Goal: Ask a question

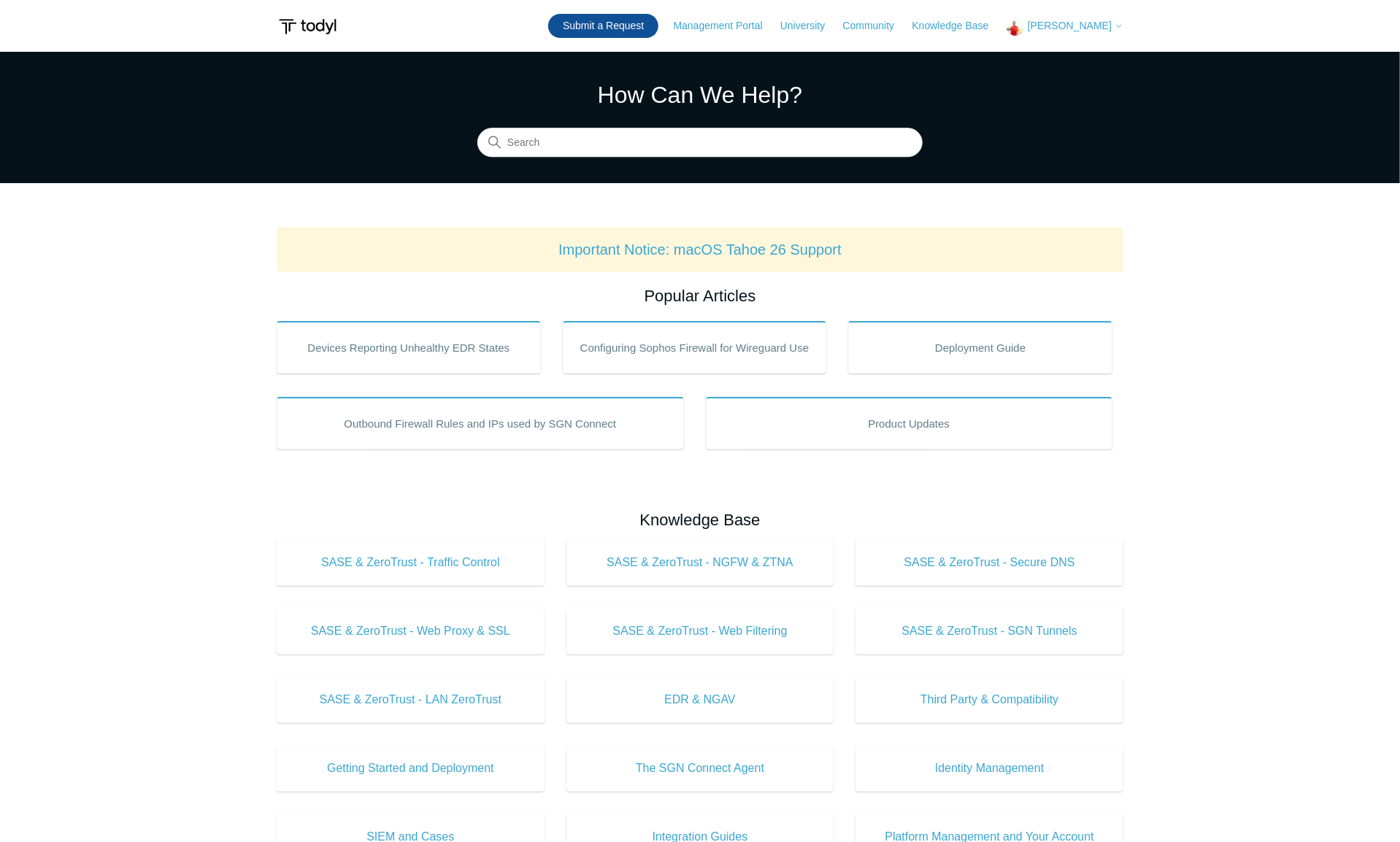
click at [632, 24] on link "Submit a Request" at bounding box center [604, 26] width 110 height 24
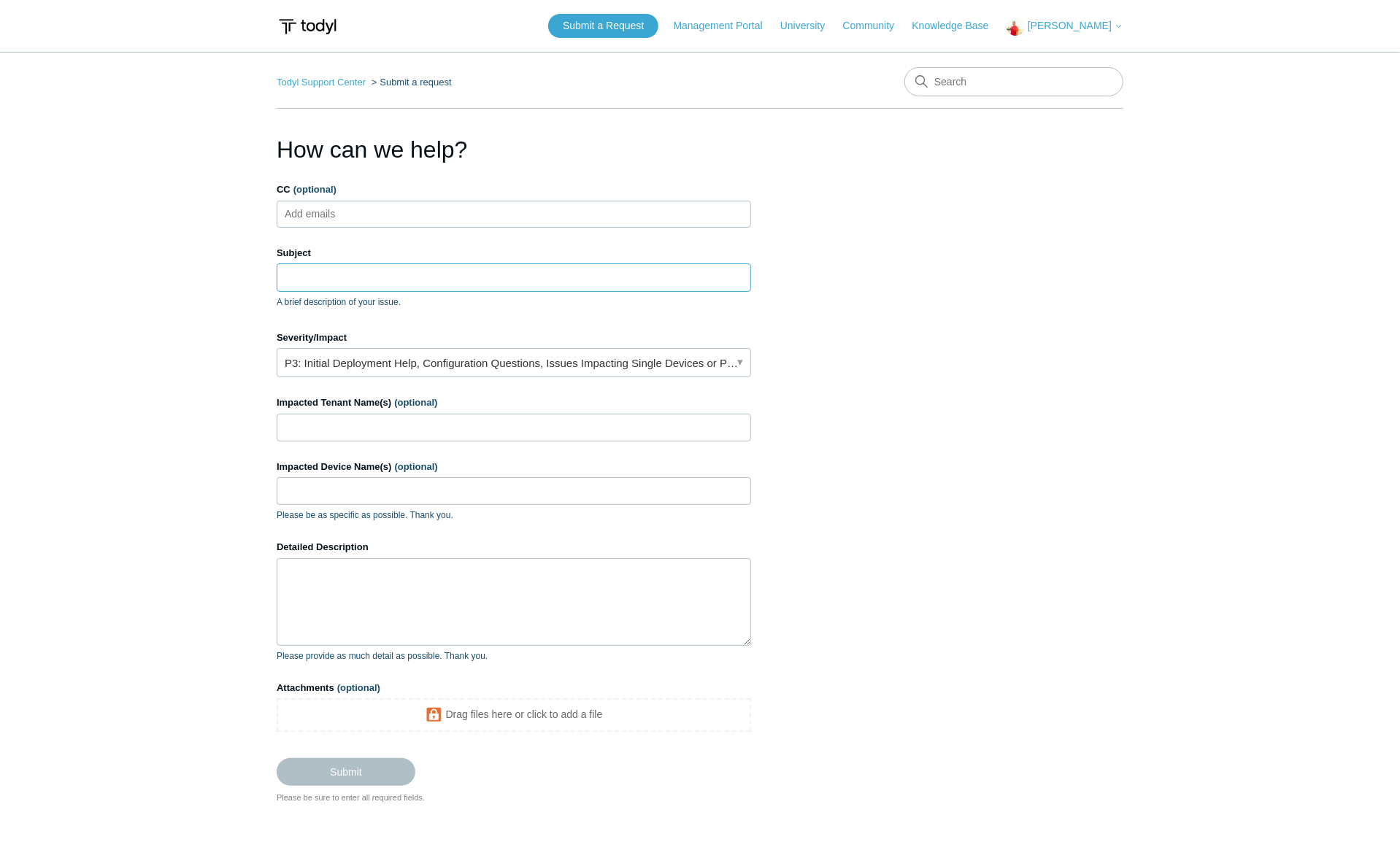
click at [326, 278] on input "Subject" at bounding box center [514, 277] width 474 height 28
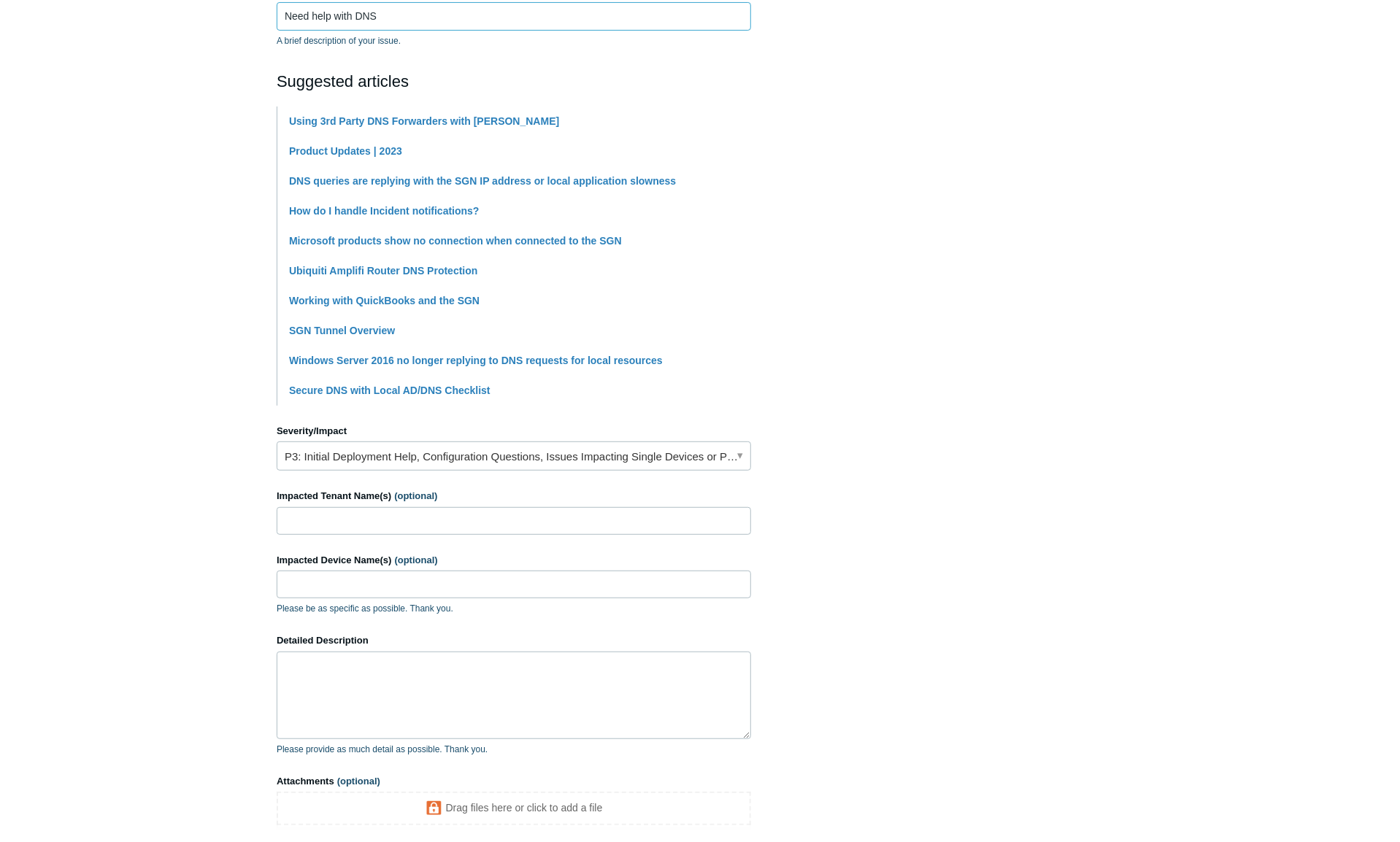
scroll to position [291, 0]
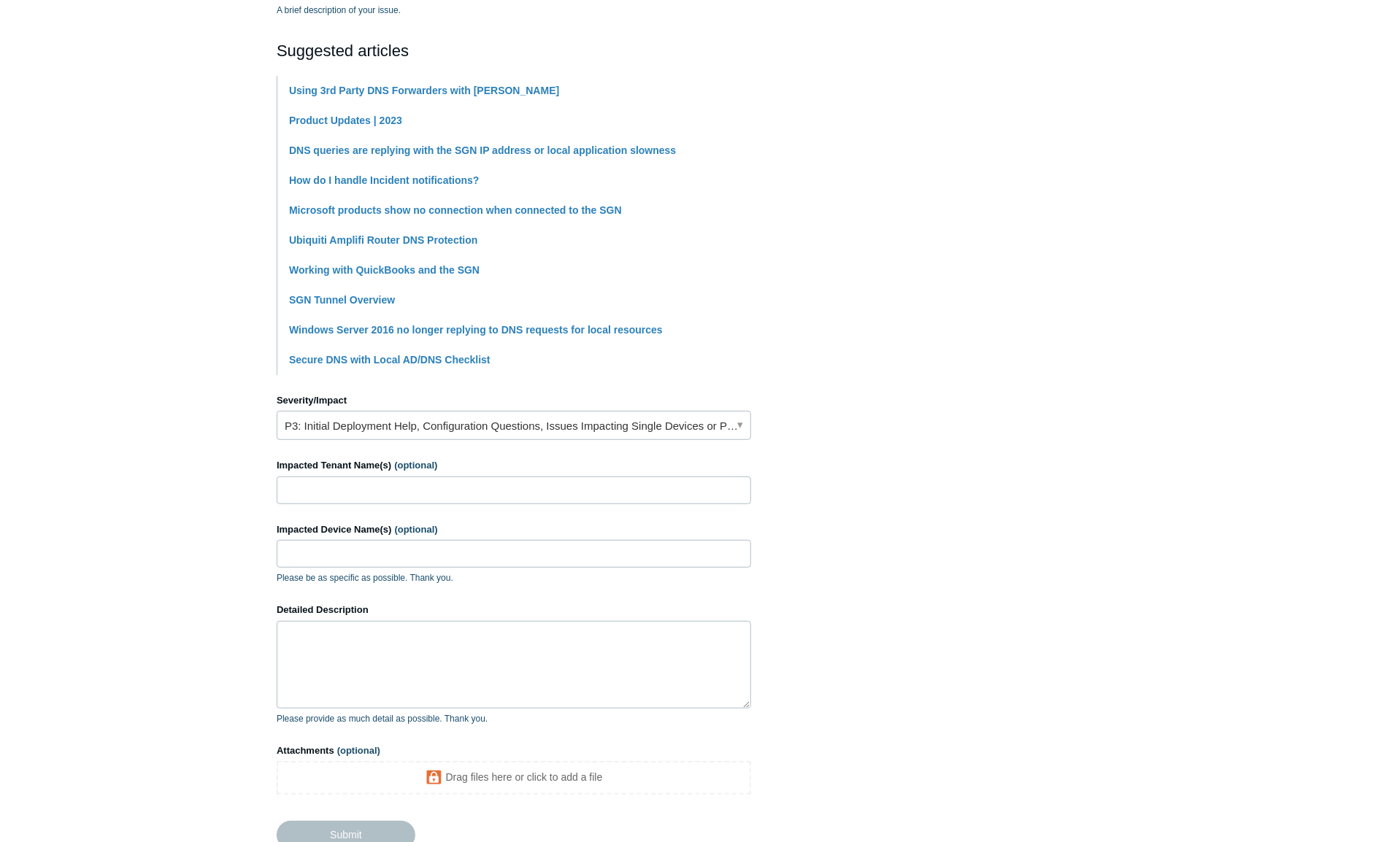
type input "Need help with DNS"
click at [422, 423] on link "P3: Initial Deployment Help, Configuration Questions, Issues Impacting Single D…" at bounding box center [514, 425] width 474 height 29
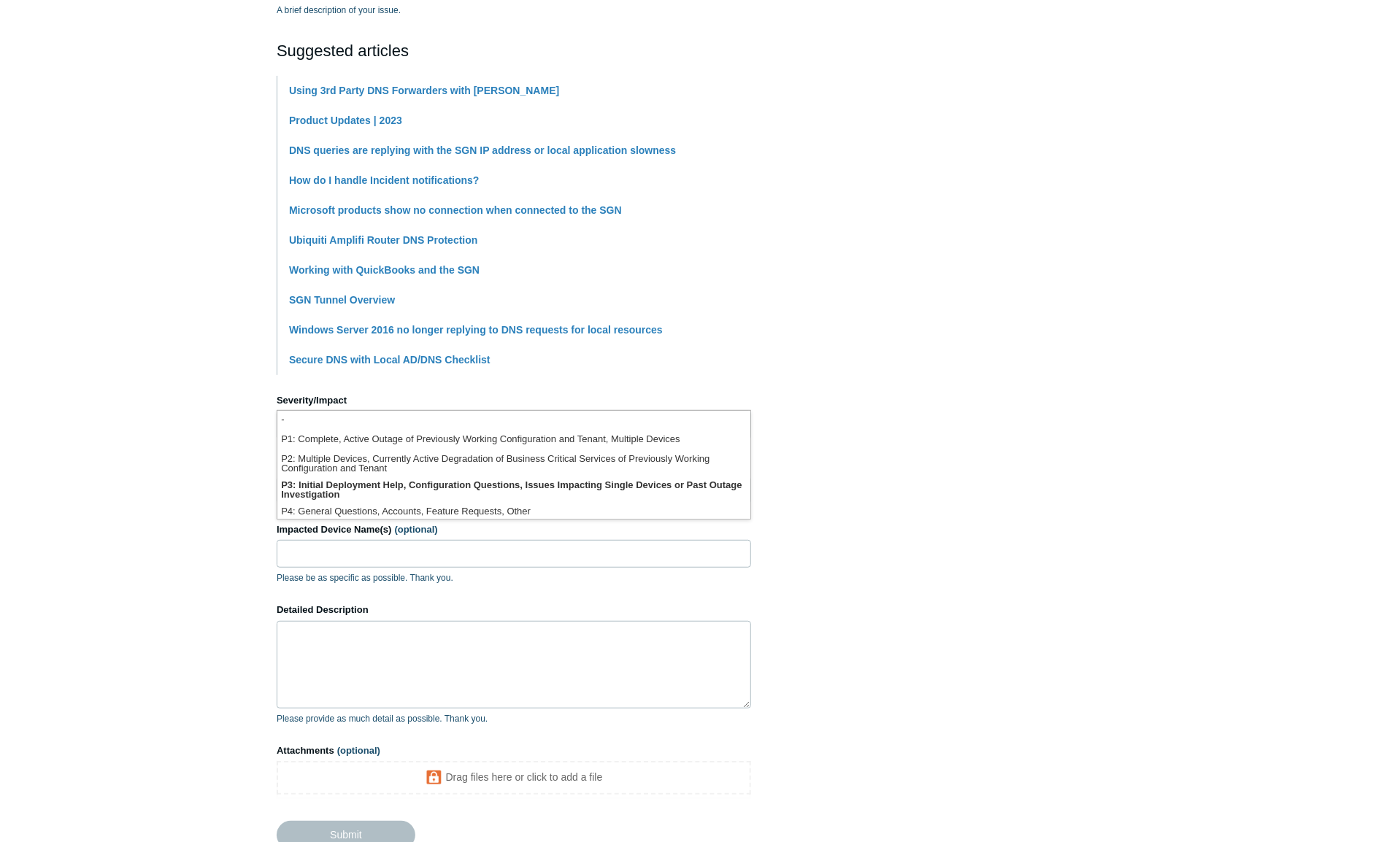
click at [210, 480] on main "Todyl Support Center Submit a request How can we help? CC (optional) Add emails…" at bounding box center [700, 313] width 1400 height 1107
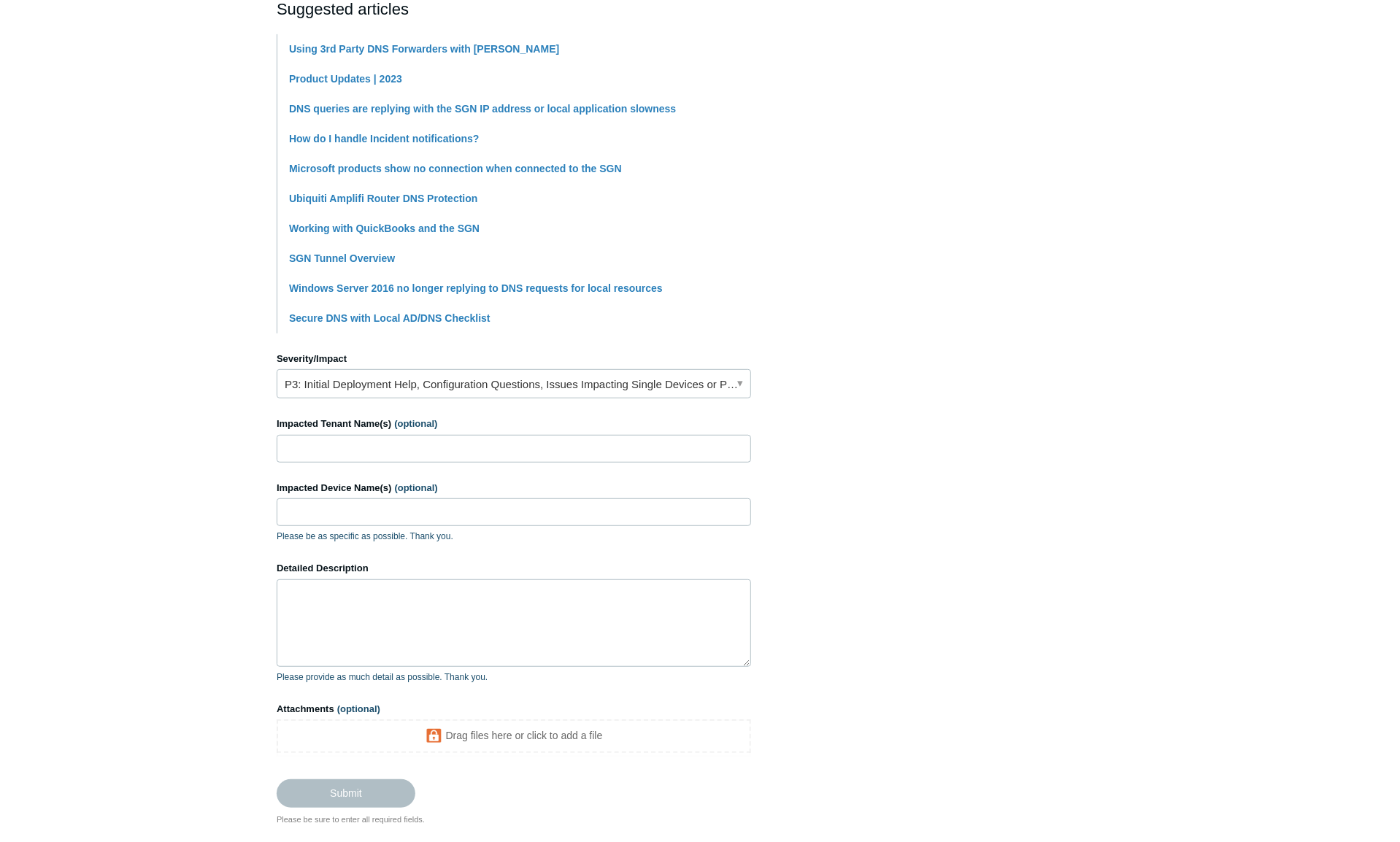
scroll to position [365, 0]
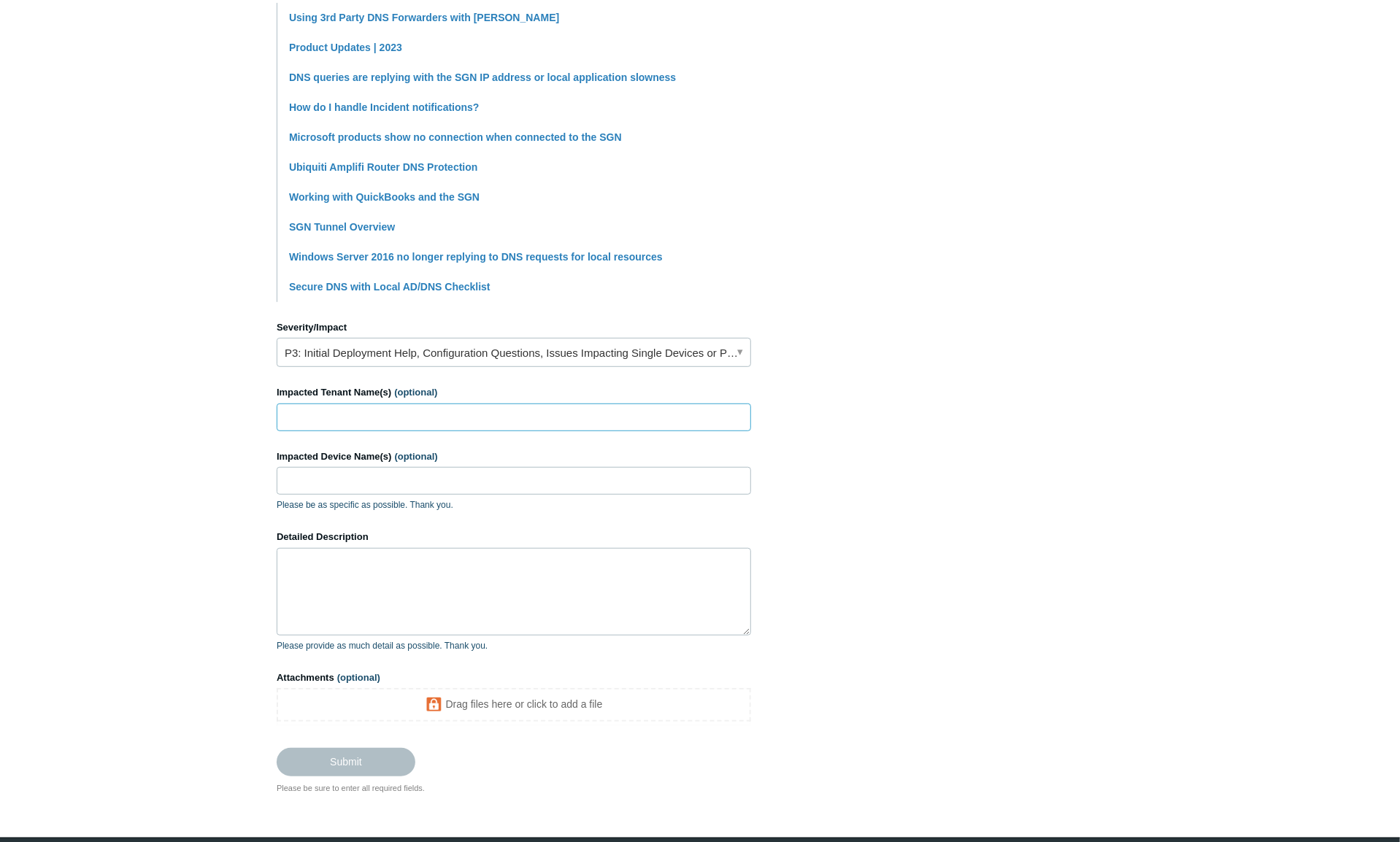
click at [316, 409] on input "Impacted Tenant Name(s) (optional)" at bounding box center [514, 417] width 474 height 28
type input "My Secure Advantage"
click at [331, 480] on input "Impacted Device Name(s) (optional)" at bounding box center [514, 480] width 474 height 28
click at [295, 478] on input "Impacted Device Name(s) (optional)" at bounding box center [514, 480] width 474 height 28
paste input "DESKTOP-TGKMAE5 Add to favorites"
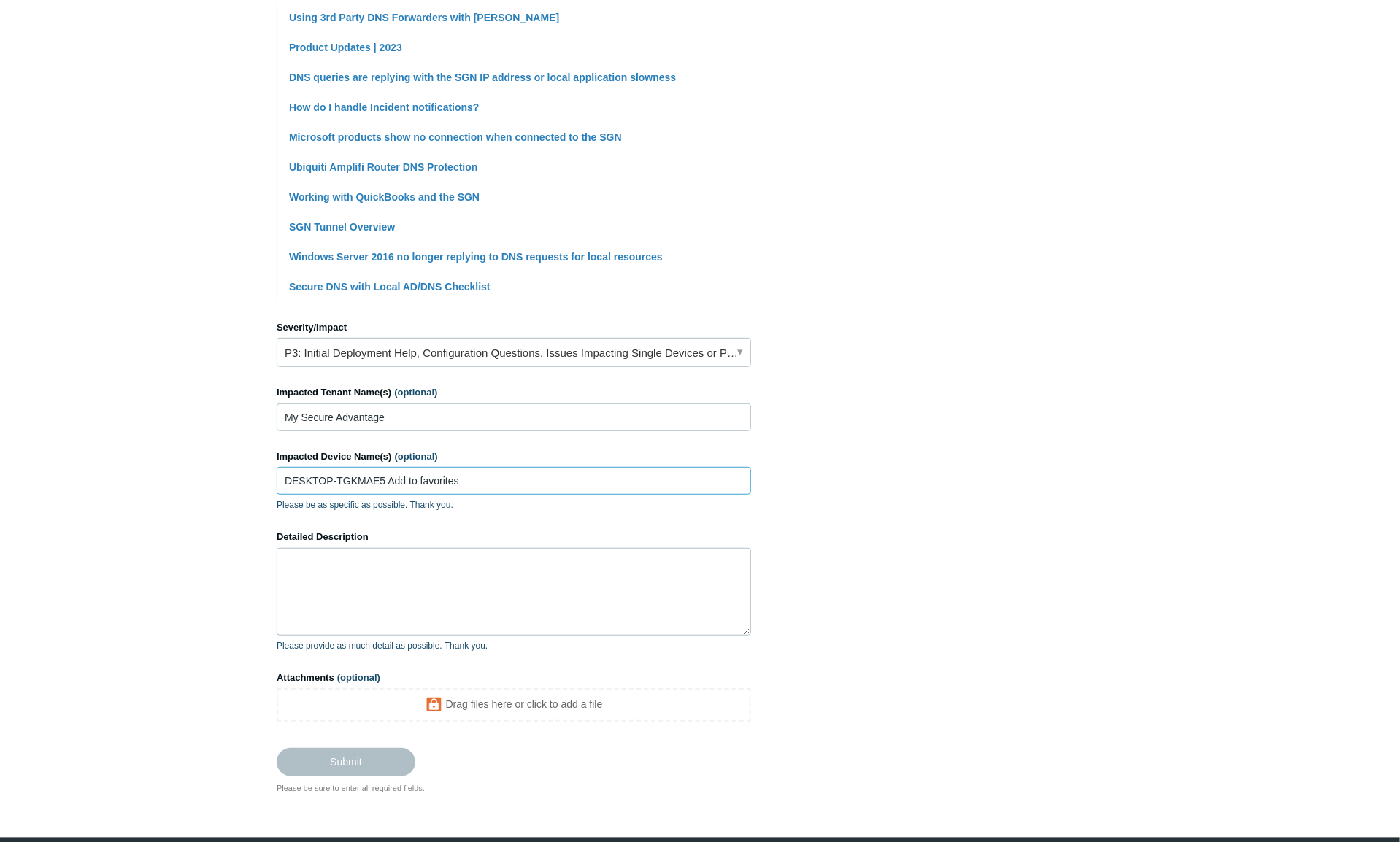
type input "DESKTOP-TGKMAE5 Add to favorites"
click at [317, 564] on textarea "Detailed Description" at bounding box center [514, 592] width 474 height 88
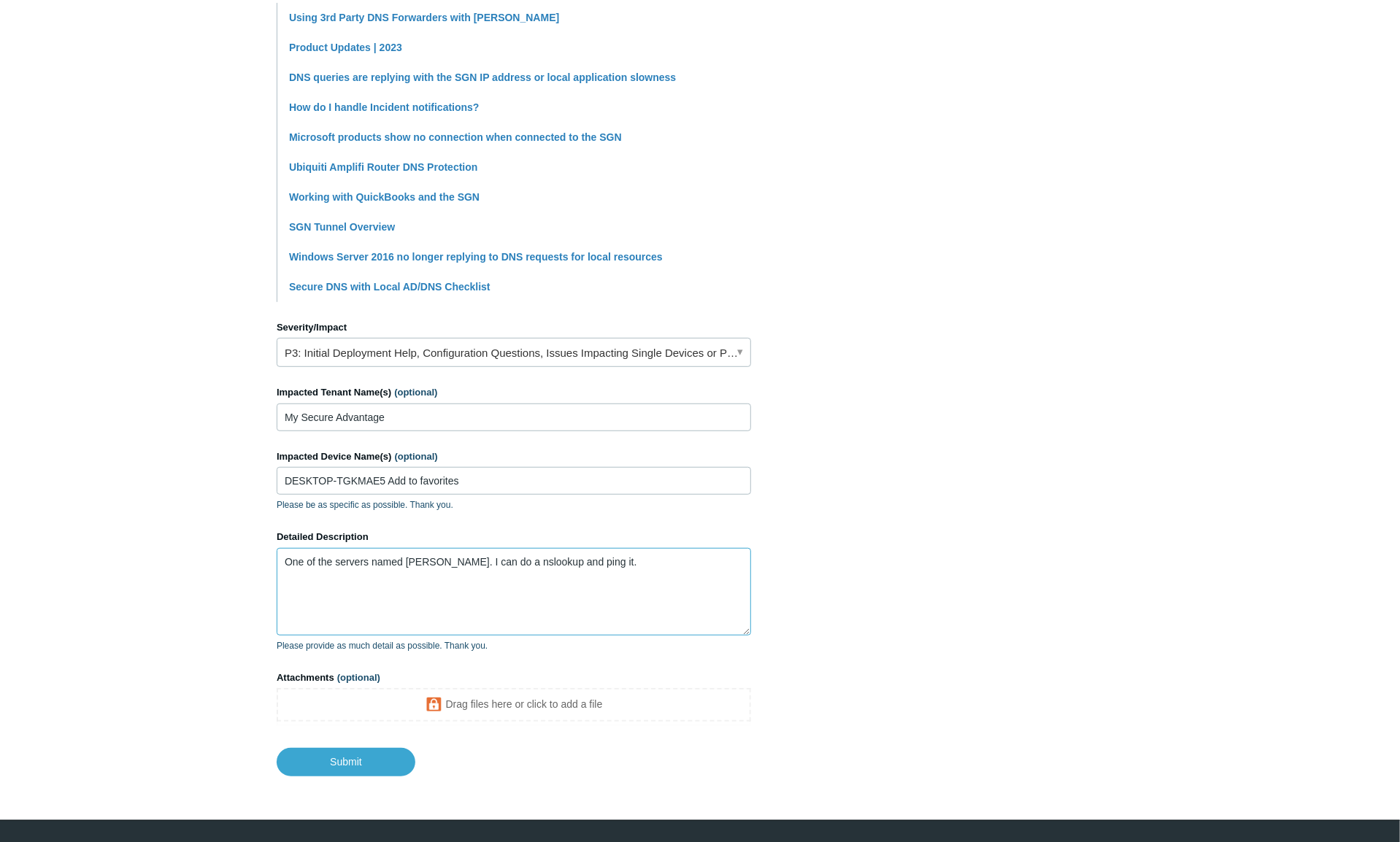
click at [604, 564] on textarea "One of the servers named jerry. I can do a nslookup and ping it." at bounding box center [514, 592] width 474 height 88
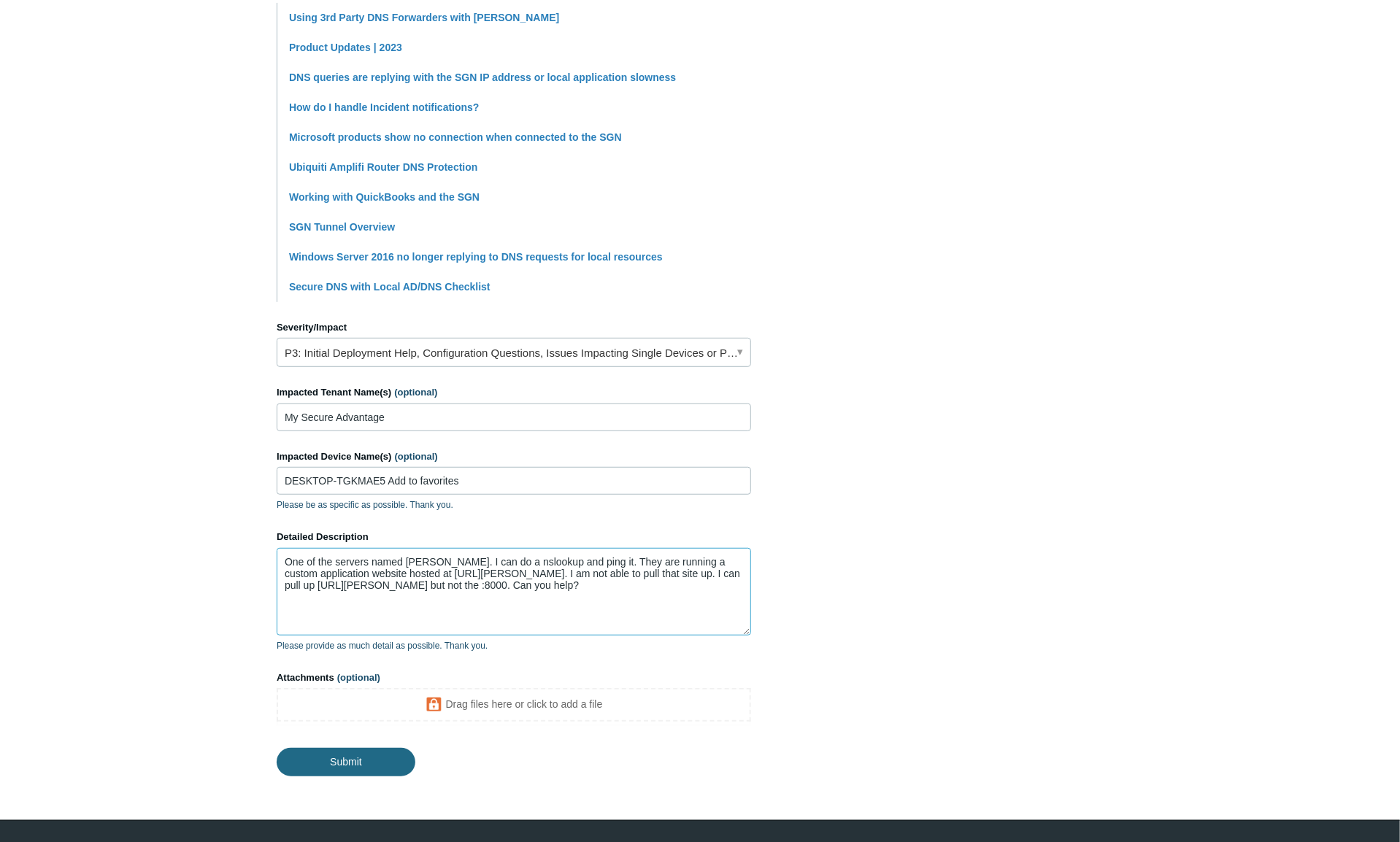
type textarea "One of the servers named jerry. I can do a nslookup and ping it. They are runni…"
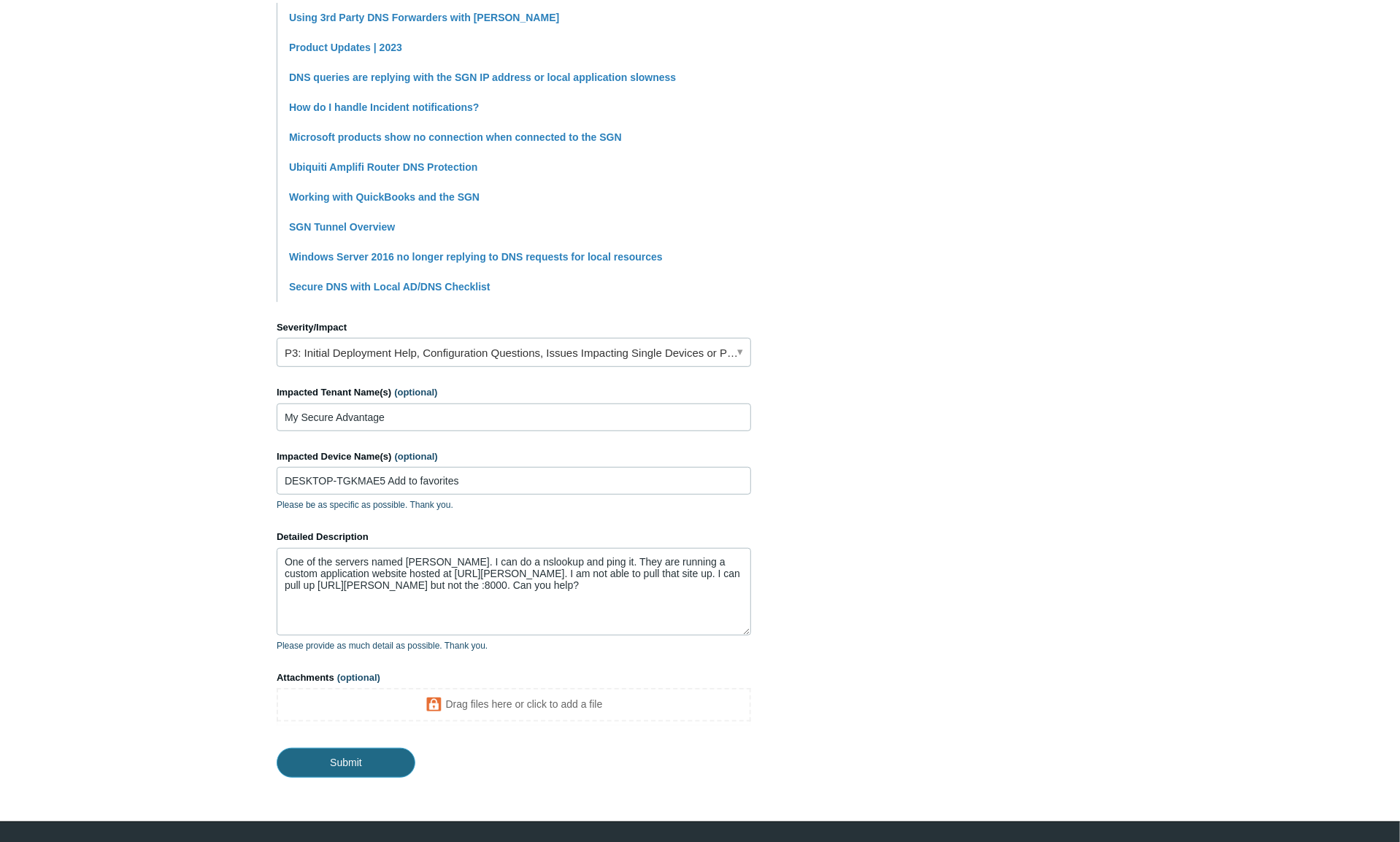
click at [349, 757] on input "Submit" at bounding box center [346, 762] width 139 height 29
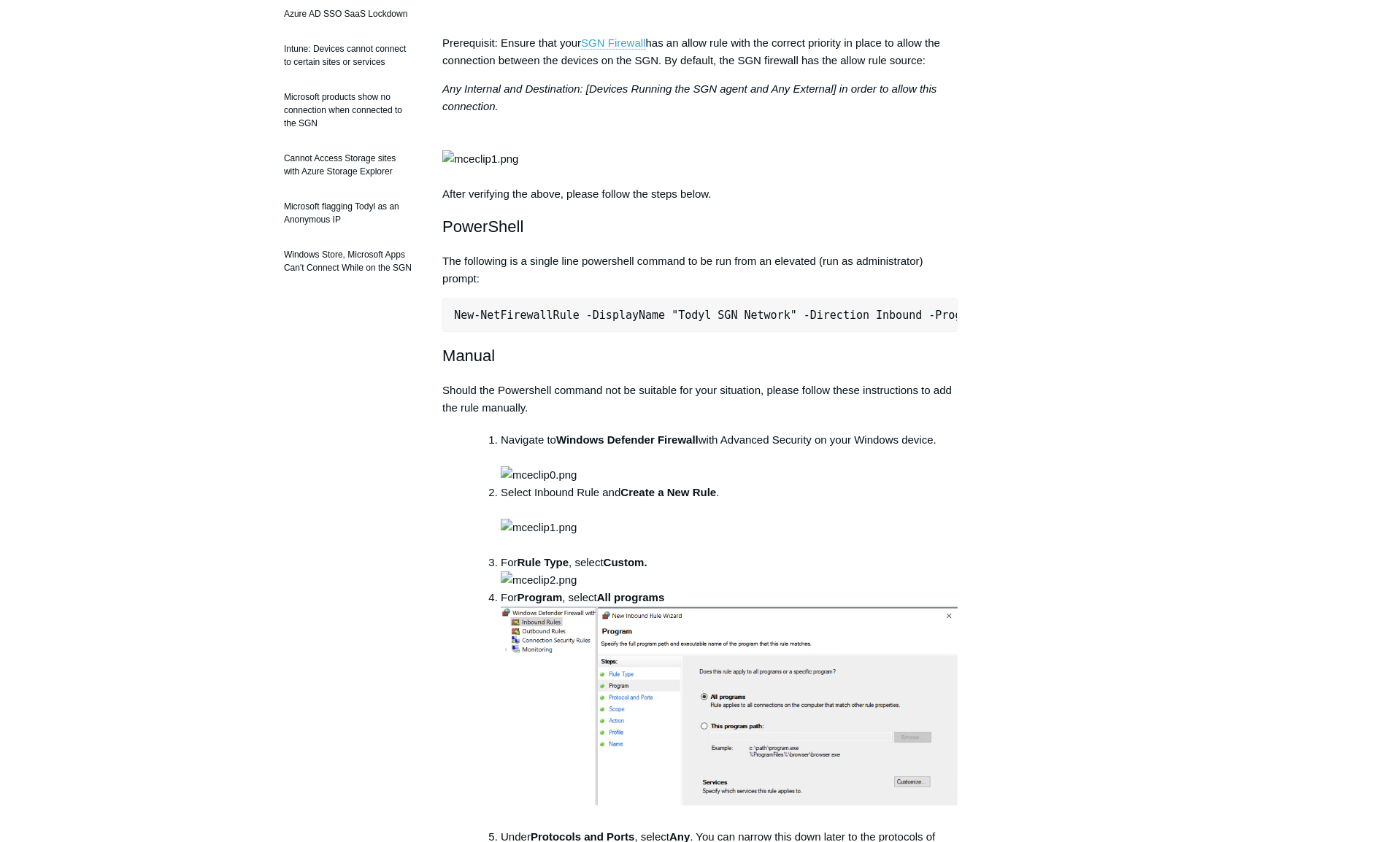
scroll to position [365, 0]
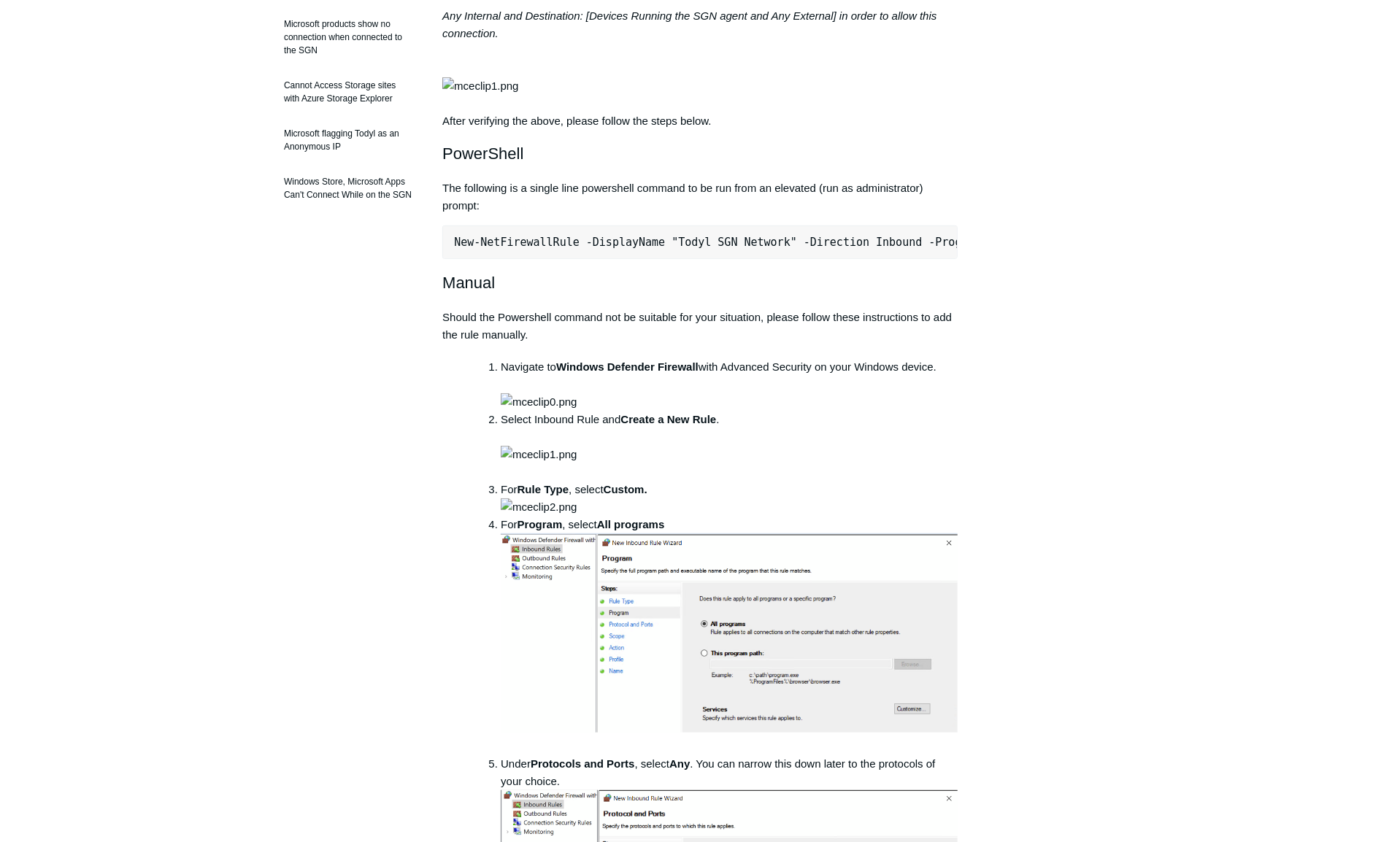
click at [570, 259] on pre "New-NetFirewallRule -DisplayName "Todyl SGN Network" -Direction Inbound -Progra…" at bounding box center [700, 242] width 515 height 33
copy div "New-NetFirewallRule -DisplayName "Todyl SGN Network" -Direction Inbound -Progra…"
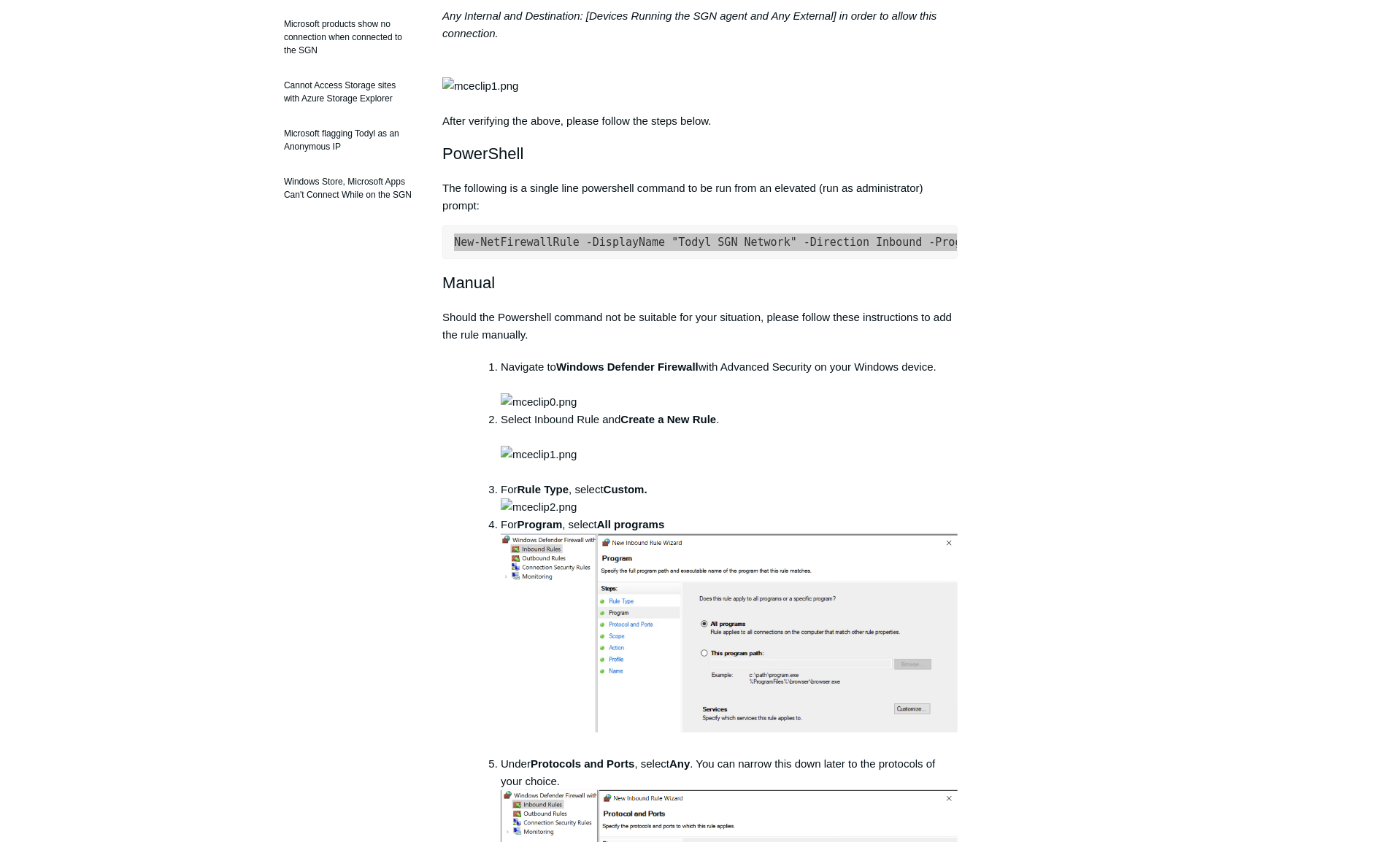
scroll to position [0, 0]
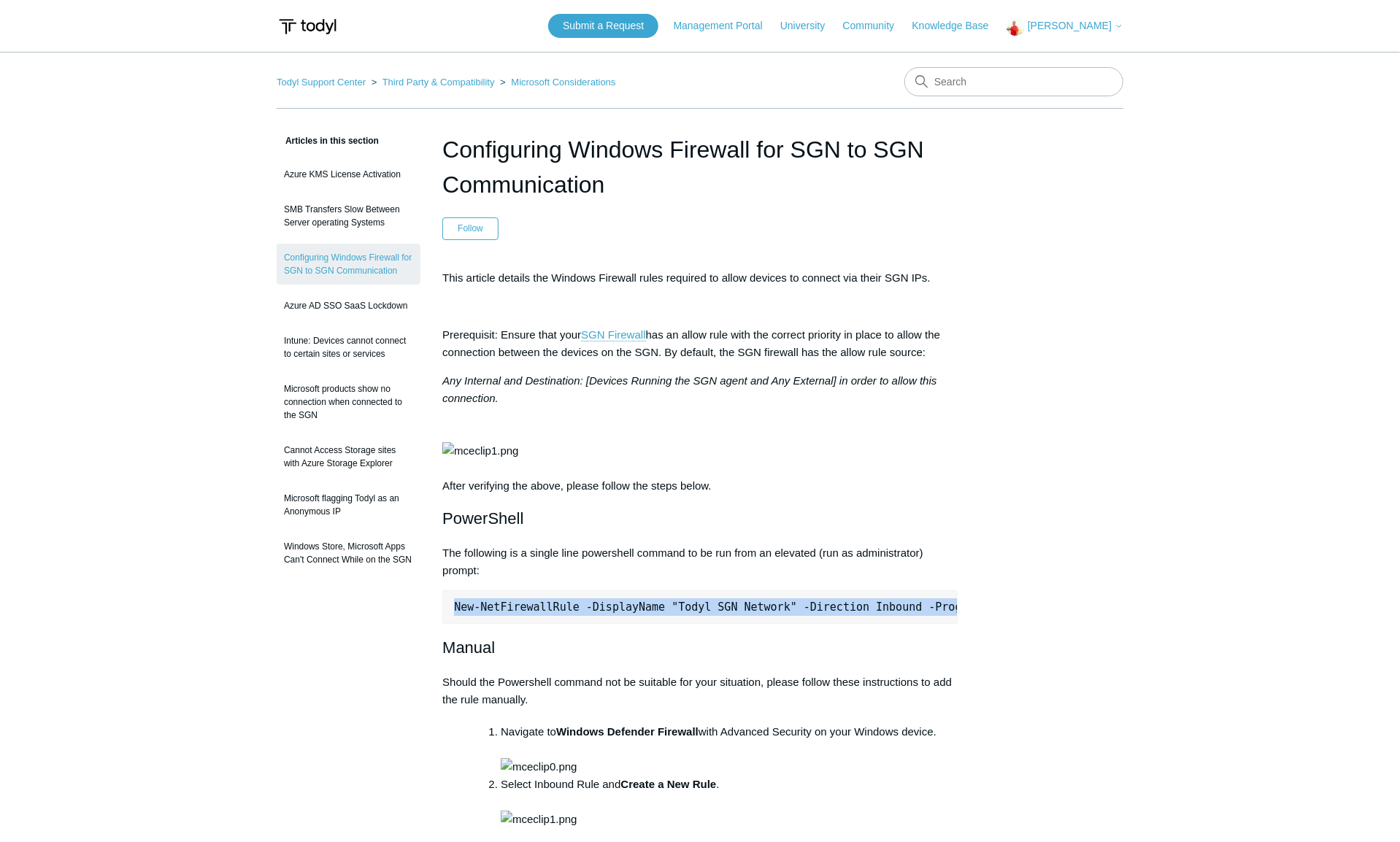
copy div "New-NetFirewallRule -DisplayName "Todyl SGN Network" -Direction Inbound -Progra…"
drag, startPoint x: 175, startPoint y: 101, endPoint x: 165, endPoint y: 89, distance: 15.6
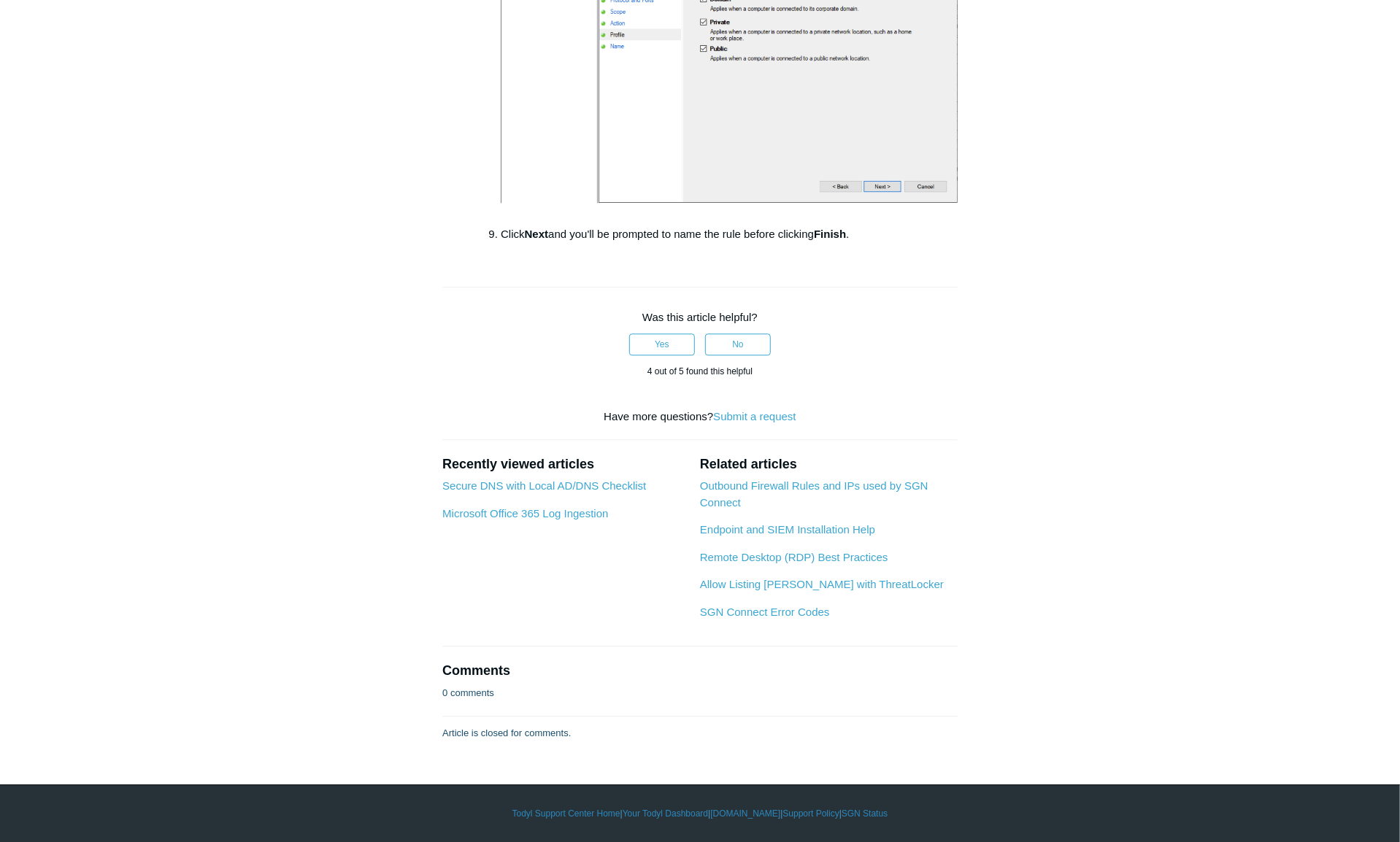
scroll to position [2700, 0]
click at [866, 563] on link "Remote Desktop (RDP) Best Practices" at bounding box center [794, 557] width 188 height 12
